Goal: Task Accomplishment & Management: Manage account settings

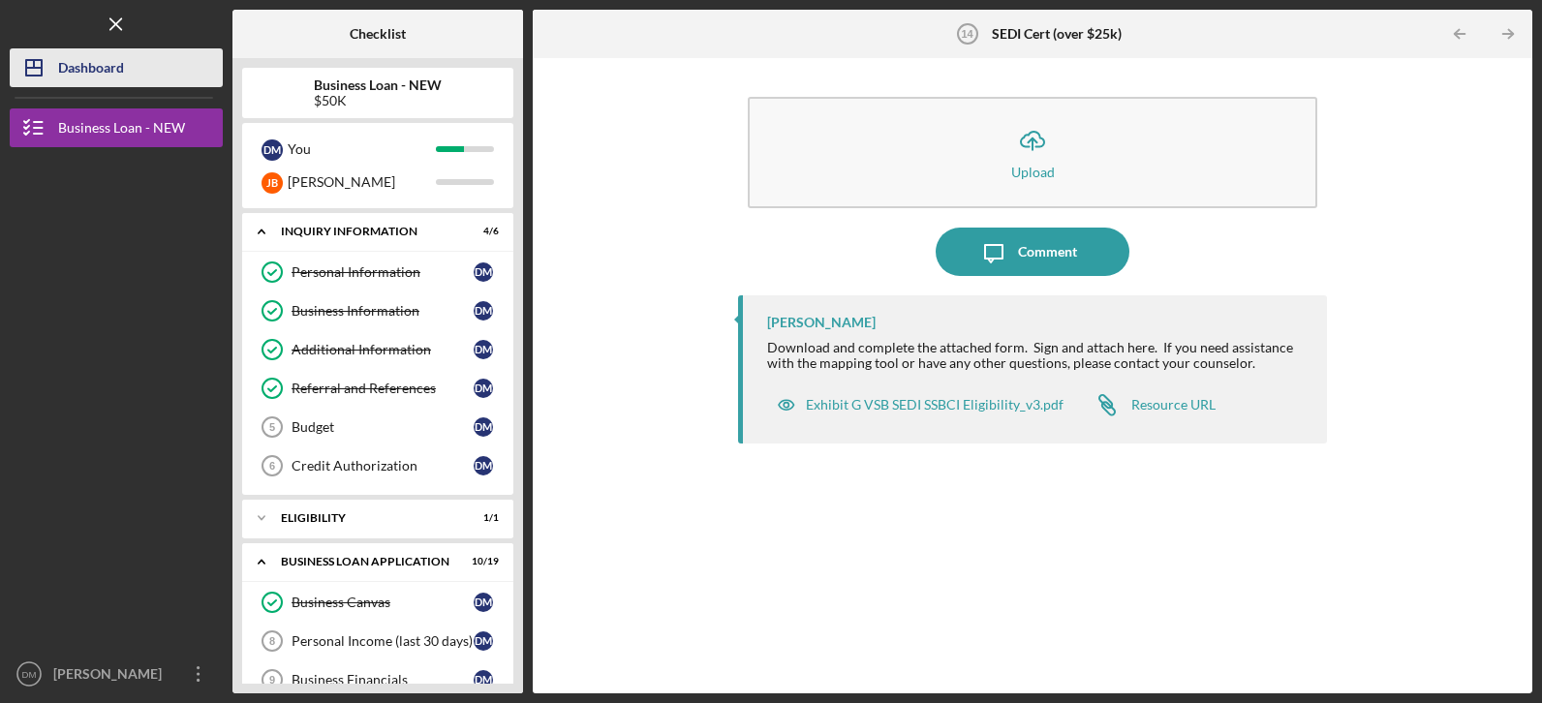
click at [79, 64] on div "Dashboard" at bounding box center [91, 70] width 66 height 44
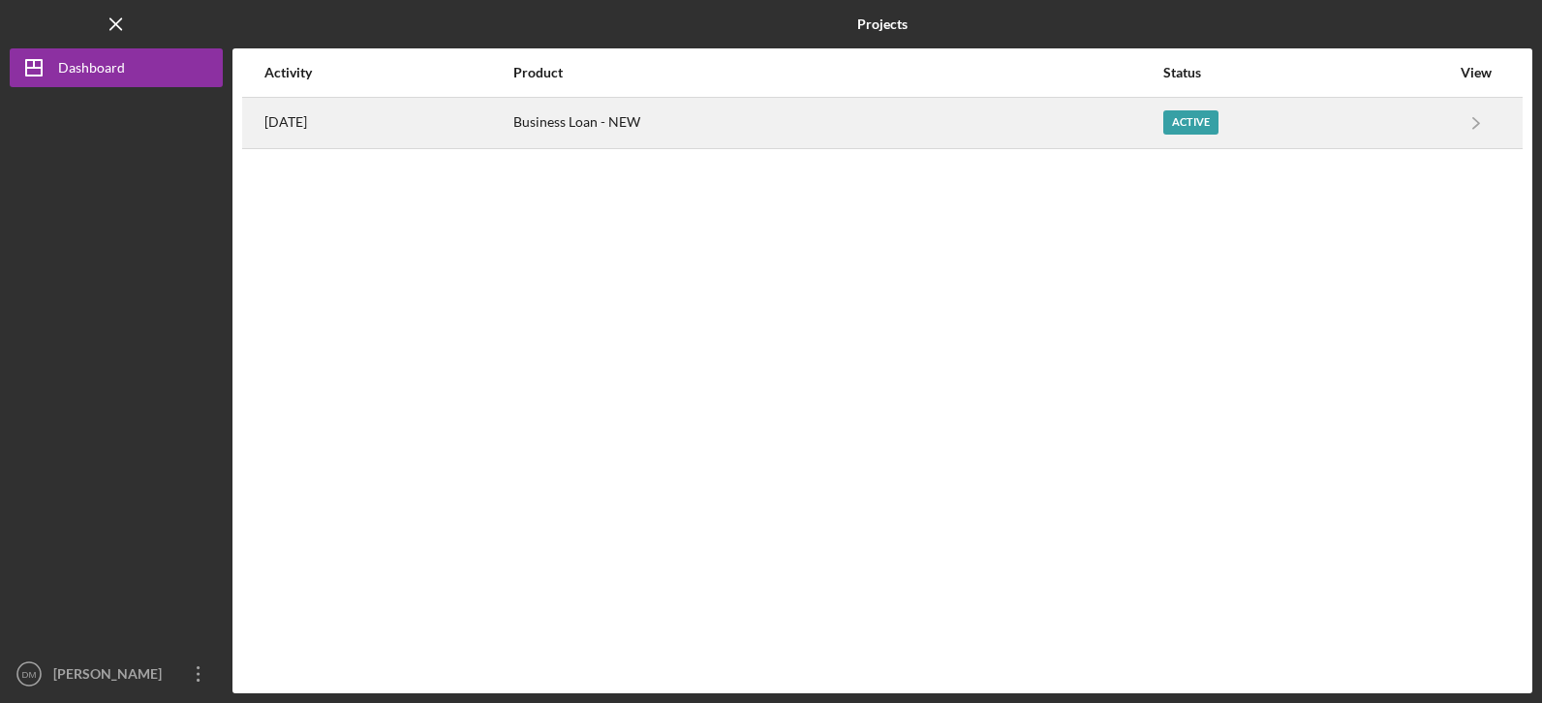
click at [667, 129] on div "Business Loan - NEW" at bounding box center [837, 123] width 648 height 48
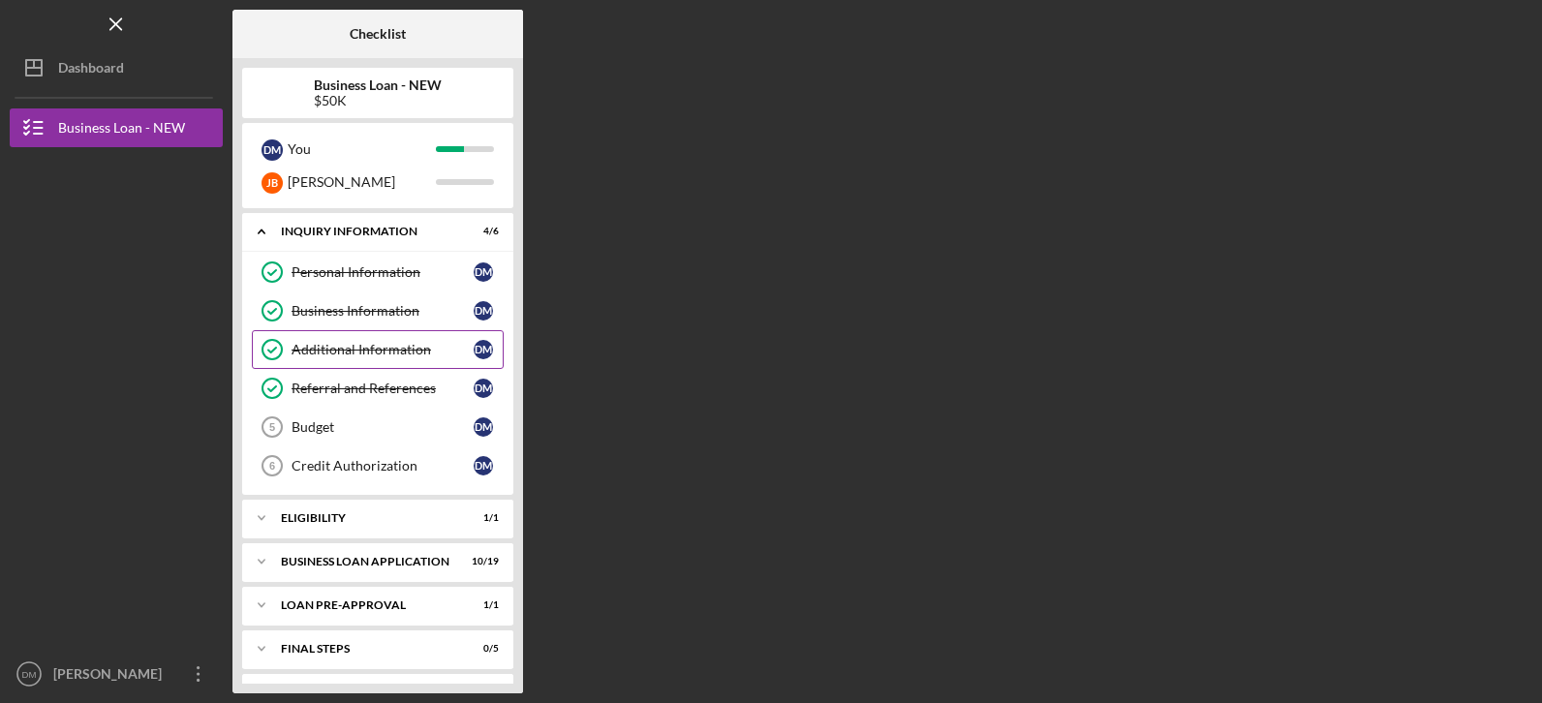
scroll to position [39, 0]
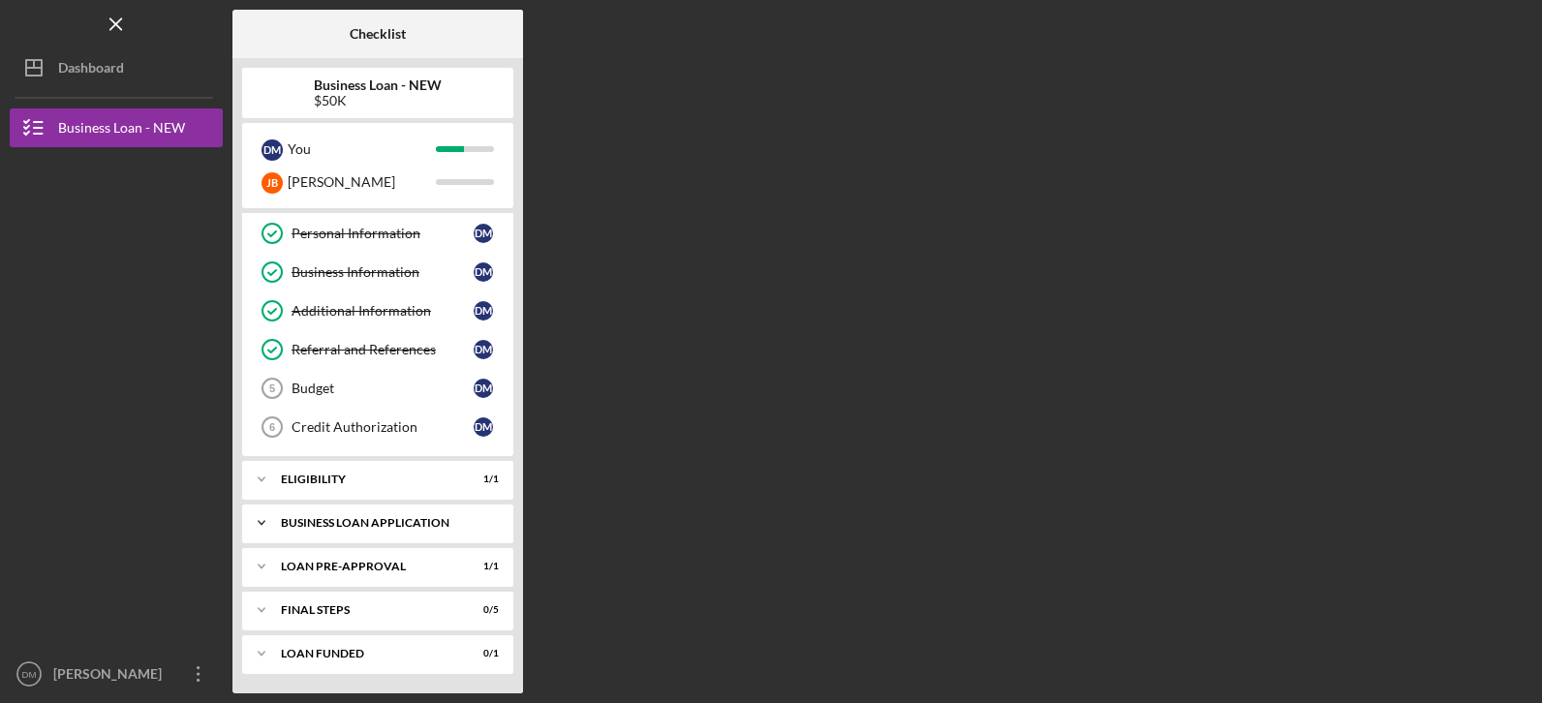
click at [262, 196] on polyline at bounding box center [262, 194] width 6 height 4
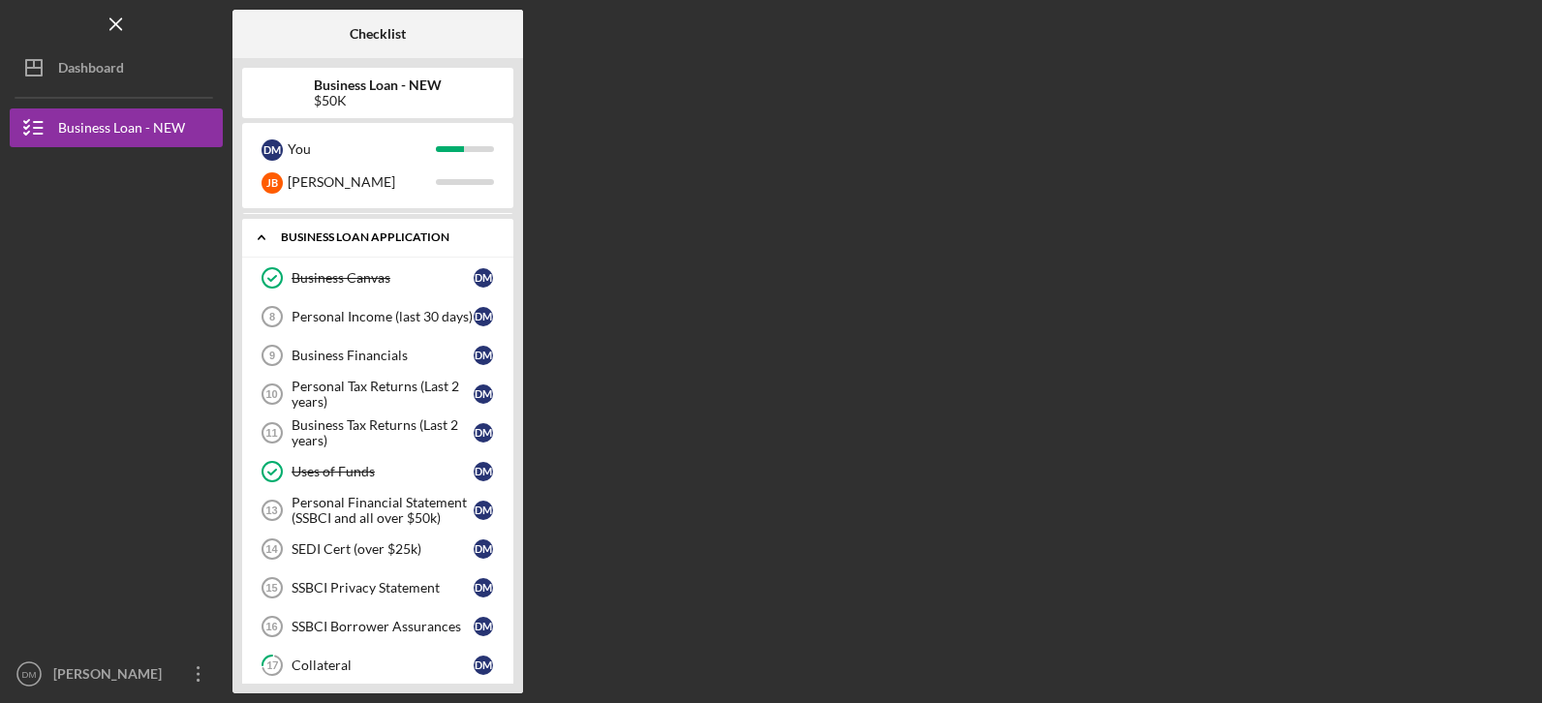
scroll to position [329, 0]
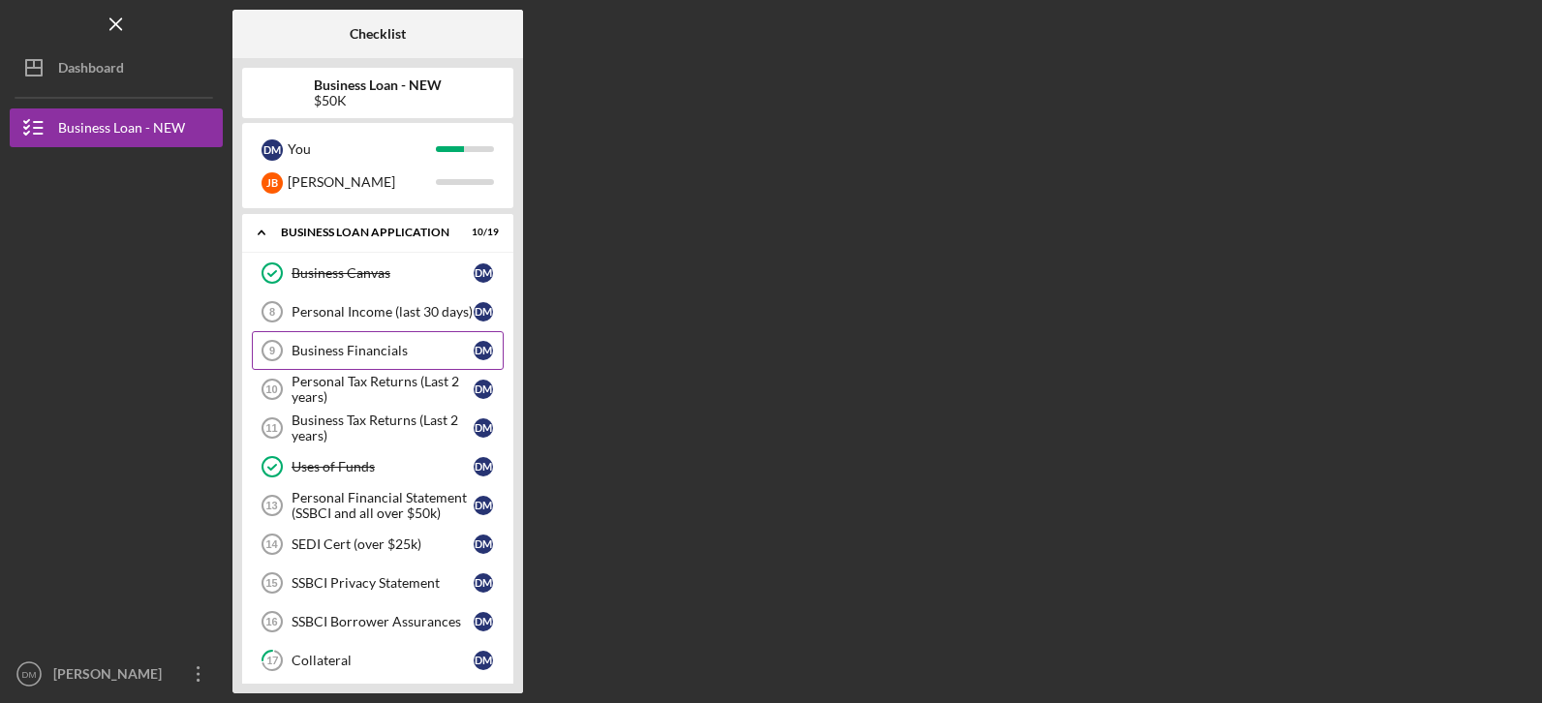
click at [322, 351] on div "Business Financials" at bounding box center [382, 350] width 182 height 15
